Goal: Navigation & Orientation: Understand site structure

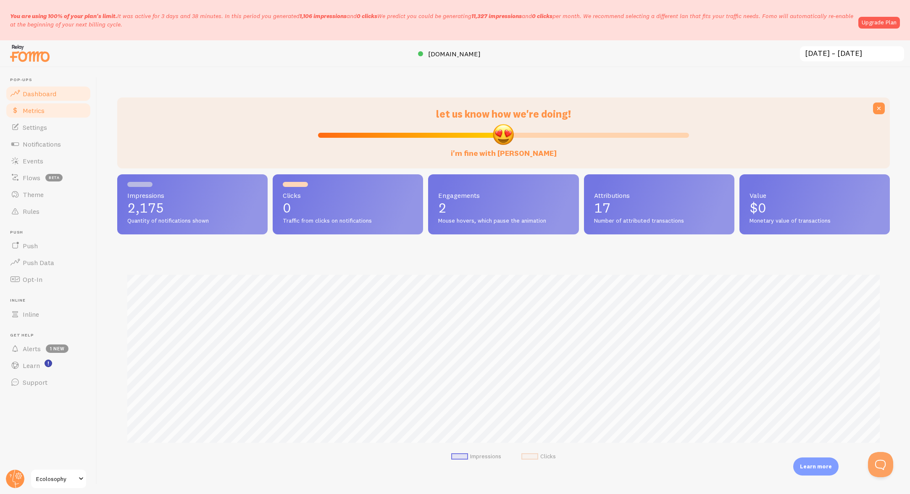
click at [44, 108] on span "Metrics" at bounding box center [34, 110] width 22 height 8
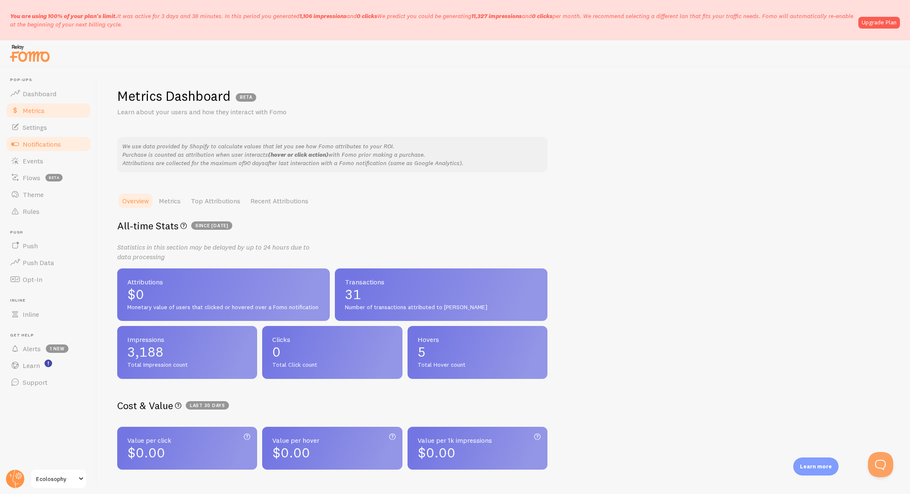
click at [55, 148] on link "Notifications" at bounding box center [48, 144] width 87 height 17
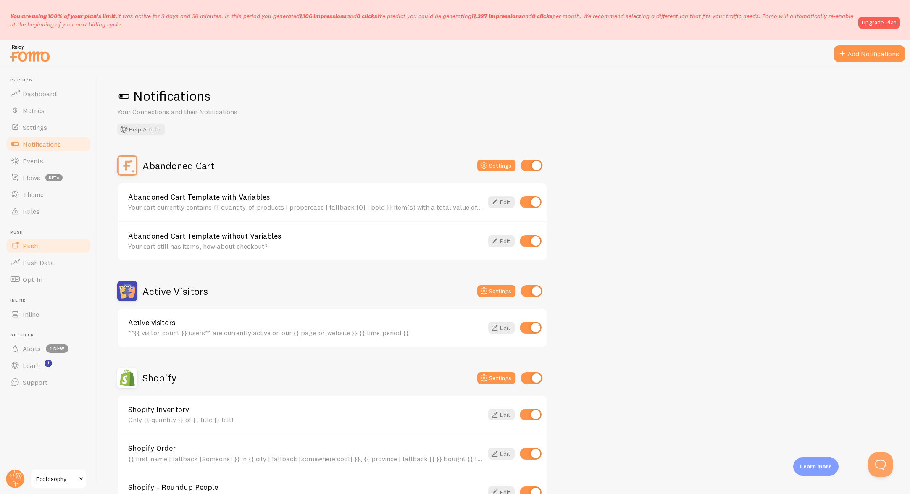
click at [55, 252] on link "Push" at bounding box center [48, 245] width 87 height 17
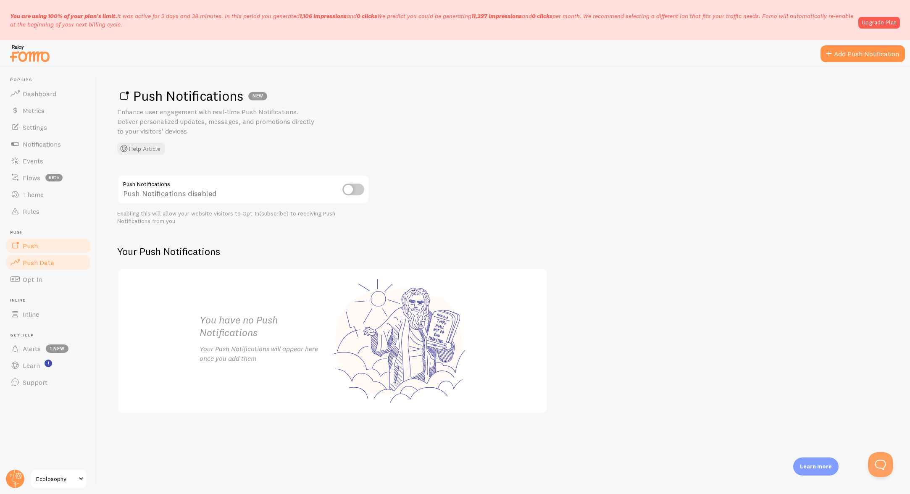
click at [46, 260] on span "Push Data" at bounding box center [38, 262] width 31 height 8
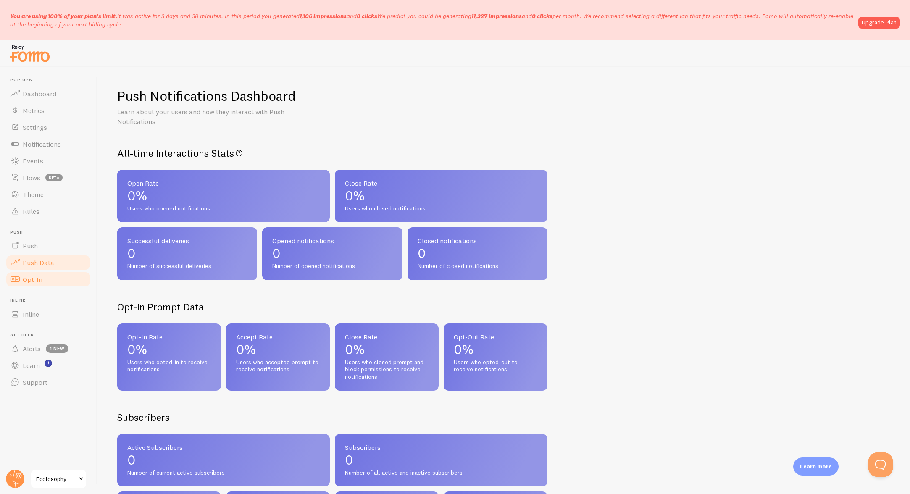
click at [47, 281] on link "Opt-In" at bounding box center [48, 279] width 87 height 17
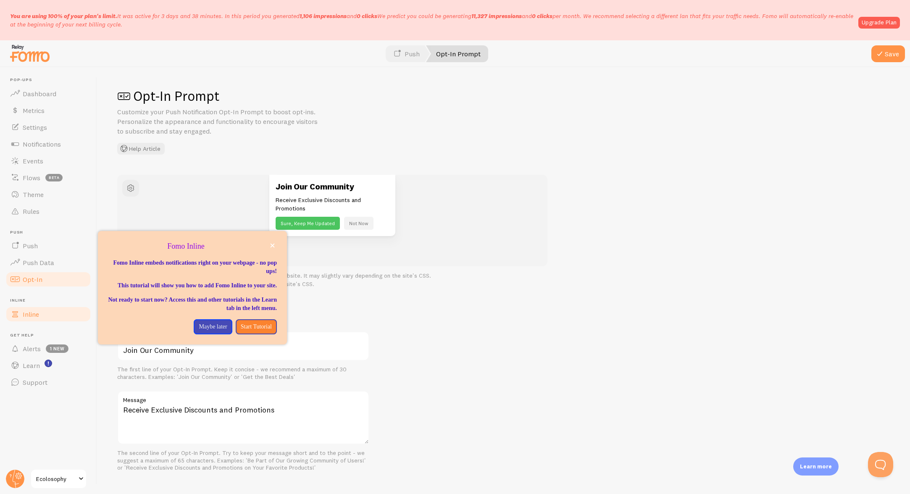
click at [39, 314] on span "Inline" at bounding box center [31, 314] width 16 height 8
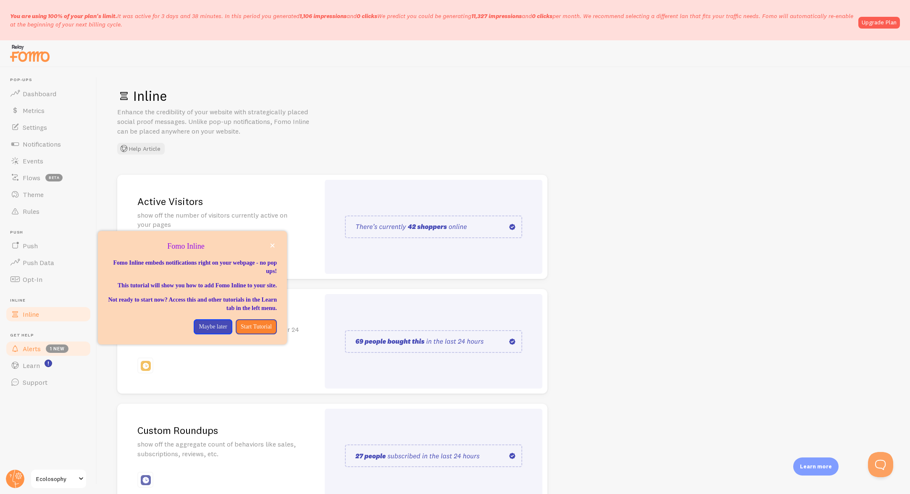
click at [33, 352] on link "Alerts 1 new" at bounding box center [48, 348] width 87 height 17
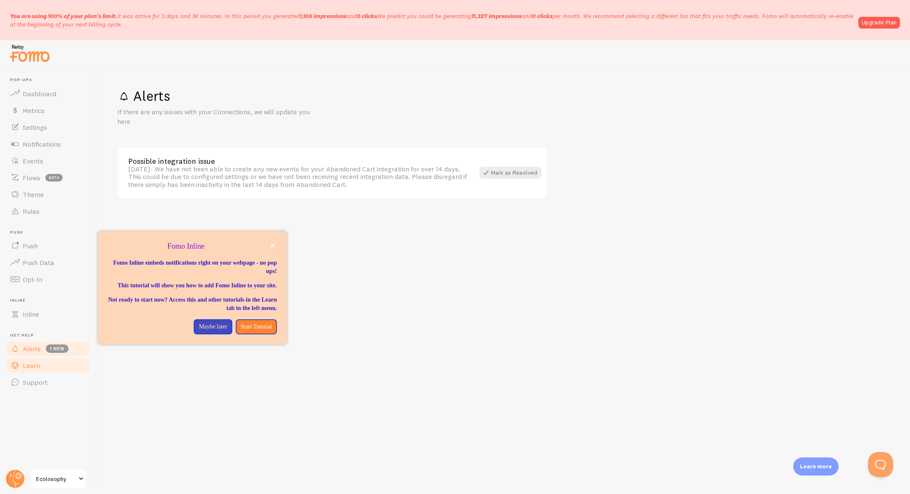
click at [32, 366] on span "Learn" at bounding box center [31, 365] width 17 height 8
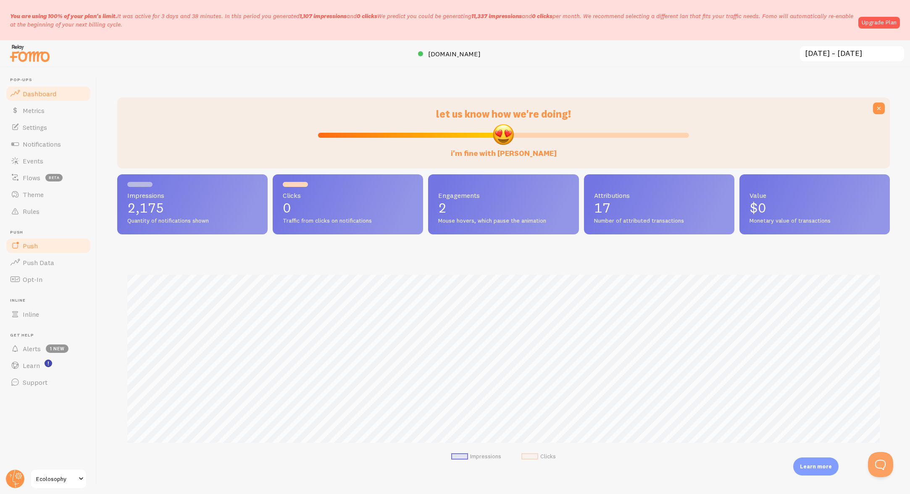
click at [34, 242] on span "Push" at bounding box center [30, 245] width 15 height 8
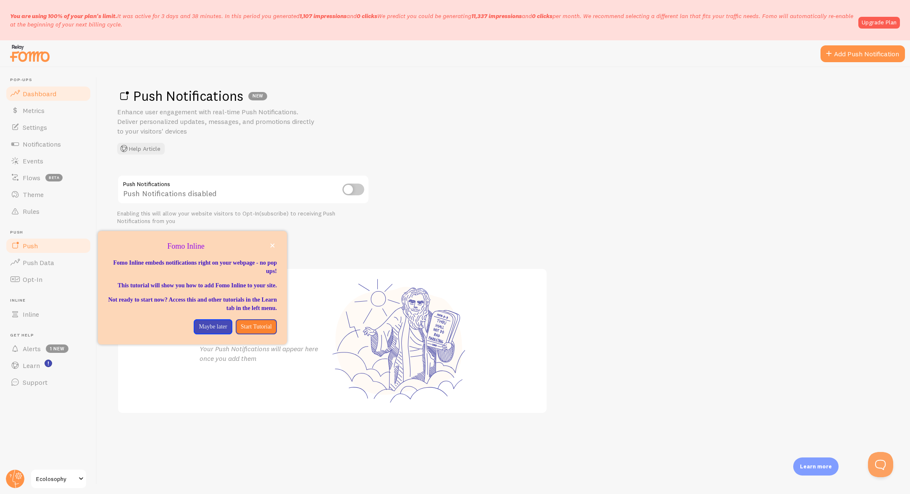
click at [27, 98] on link "Dashboard" at bounding box center [48, 93] width 87 height 17
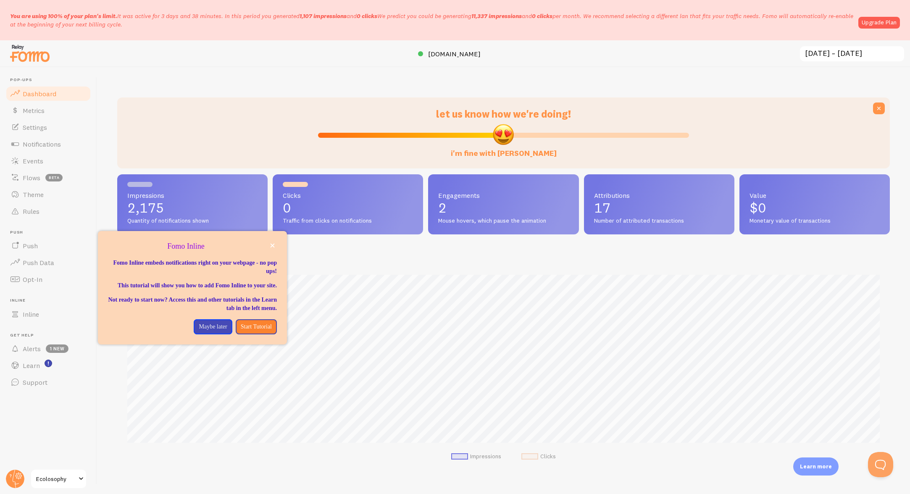
scroll to position [220, 772]
click at [213, 331] on p "Maybe later" at bounding box center [213, 327] width 28 height 8
